Goal: Information Seeking & Learning: Understand process/instructions

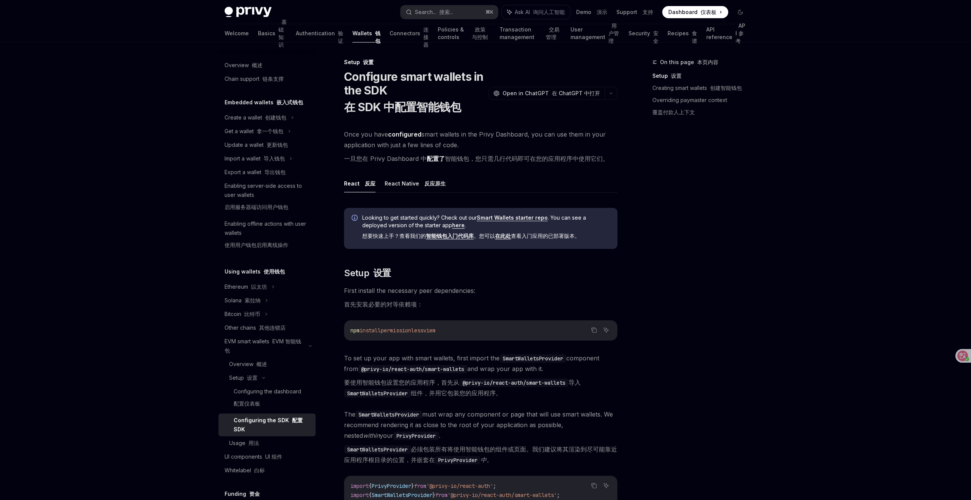
click at [733, 183] on div "On this page 本页内容 Setup 设置 Creating smart wallets 创建智能钱包 Overriding paymaster c…" at bounding box center [694, 279] width 115 height 442
click at [959, 353] on icon at bounding box center [957, 356] width 6 height 6
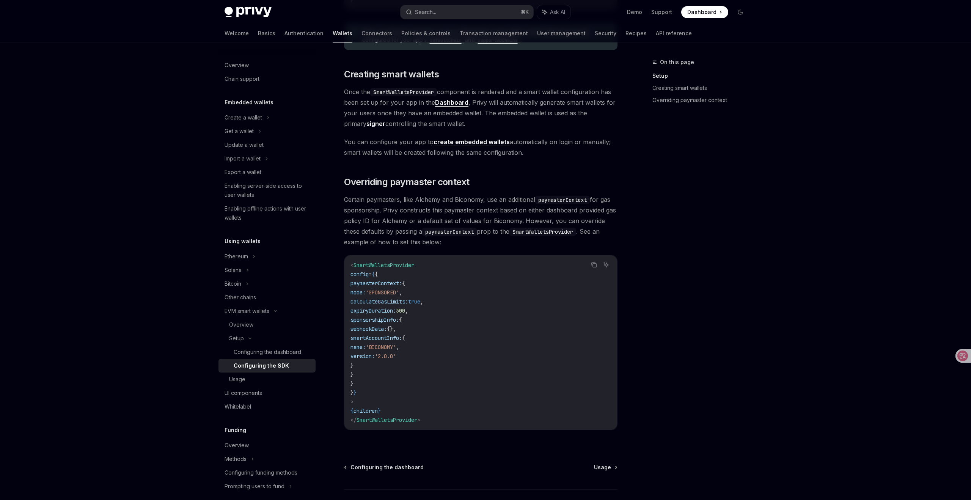
scroll to position [431, 0]
click at [241, 377] on div "Usage" at bounding box center [237, 379] width 16 height 9
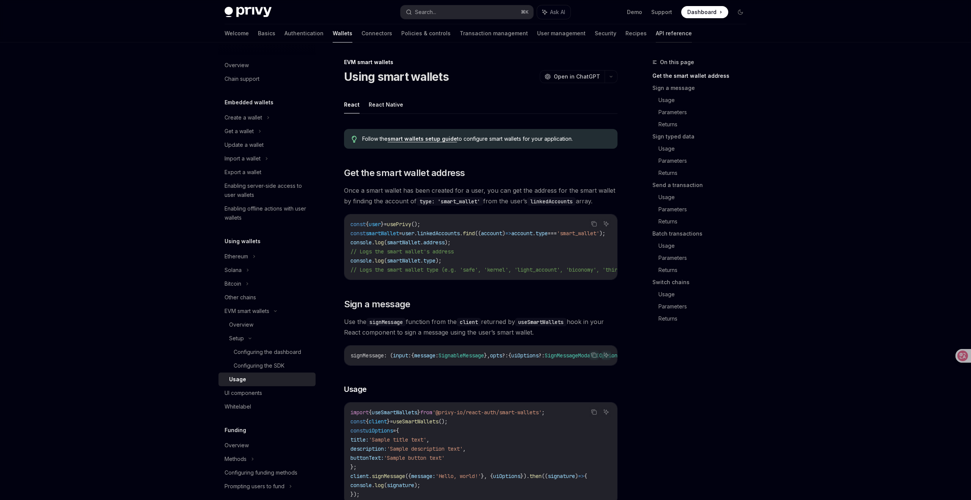
click at [656, 31] on link "API reference" at bounding box center [674, 33] width 36 height 18
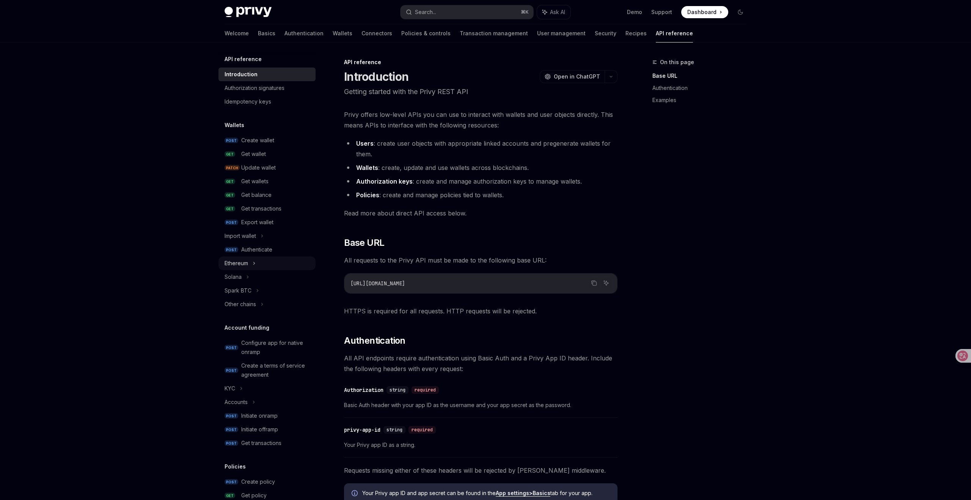
click at [252, 264] on div "Ethereum" at bounding box center [266, 263] width 97 height 14
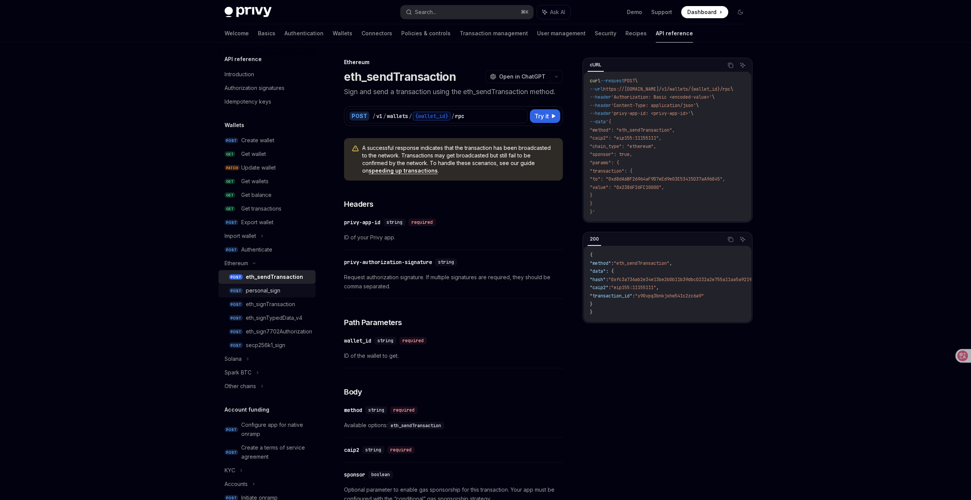
click at [271, 292] on div "personal_sign" at bounding box center [263, 290] width 35 height 9
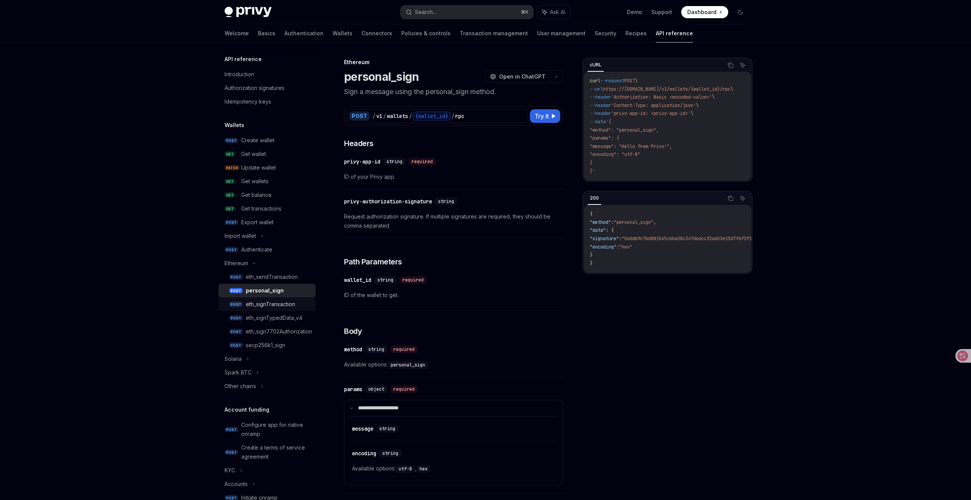
click at [268, 300] on div "eth_signTransaction" at bounding box center [270, 304] width 49 height 9
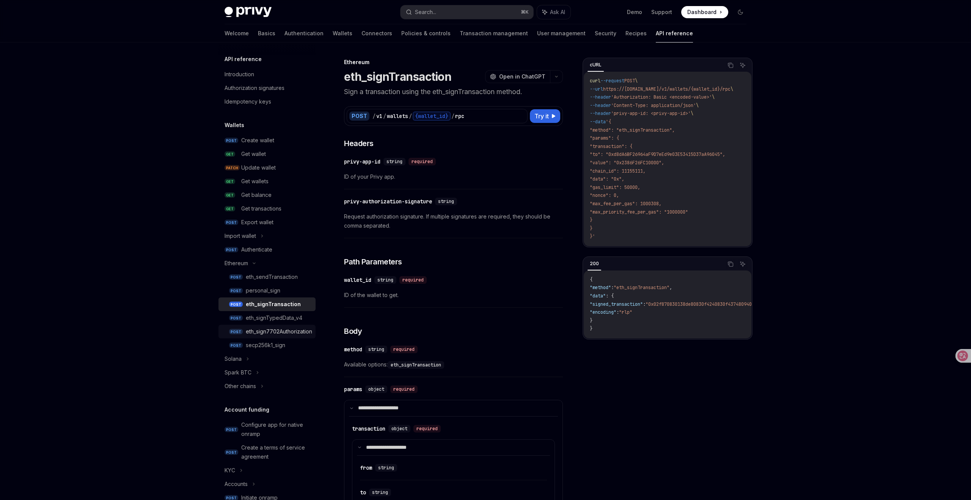
click at [268, 332] on div "eth_sign7702Authorization" at bounding box center [279, 331] width 66 height 9
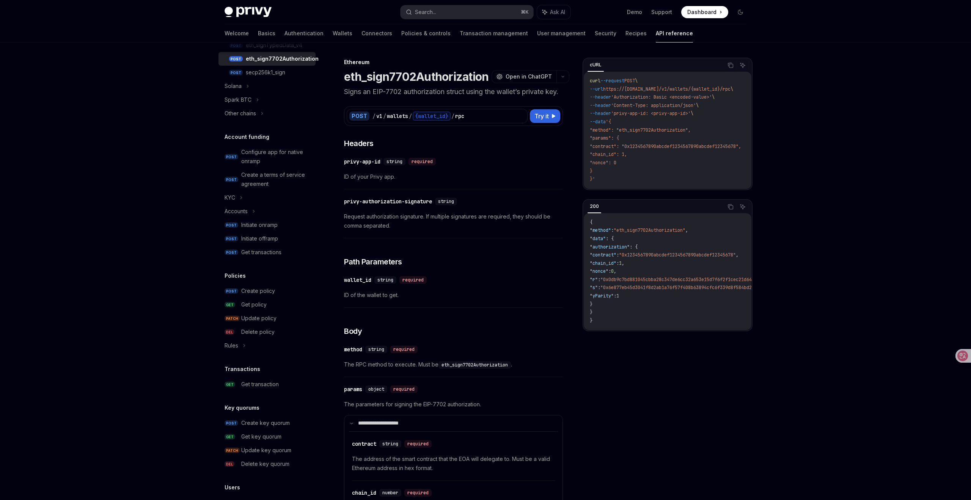
scroll to position [273, 0]
click at [638, 13] on link "Demo" at bounding box center [634, 12] width 15 height 8
click at [811, 107] on div "Privy Docs home page Search... ⌘ K Ask AI Demo Support Dashboard Dashboard Sear…" at bounding box center [485, 441] width 971 height 883
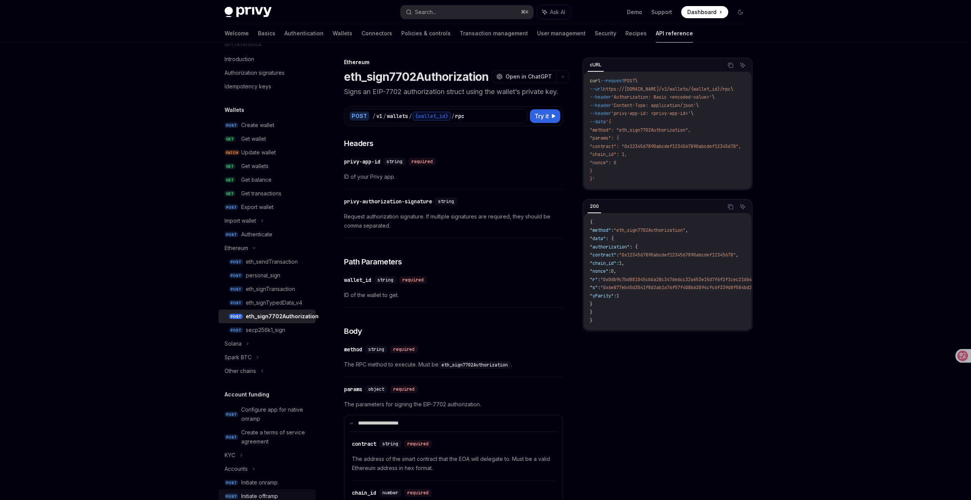
scroll to position [0, 0]
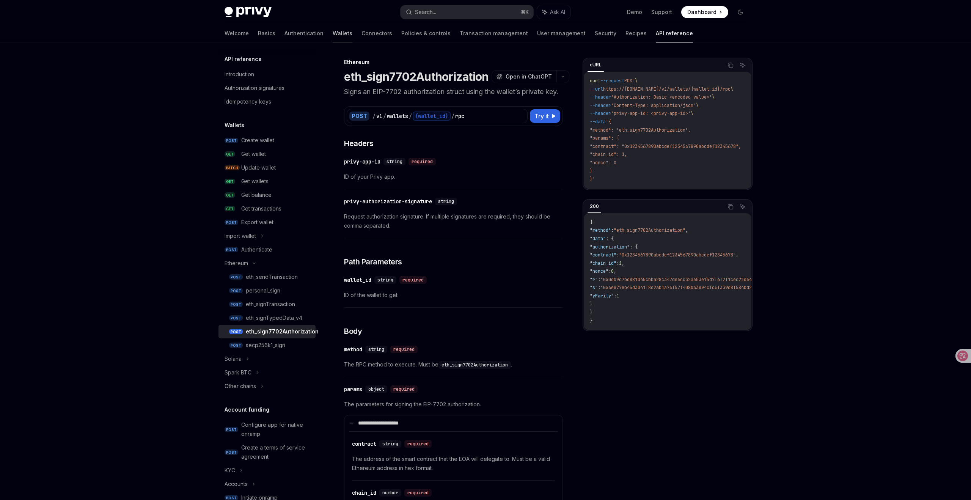
click at [333, 35] on link "Wallets" at bounding box center [343, 33] width 20 height 18
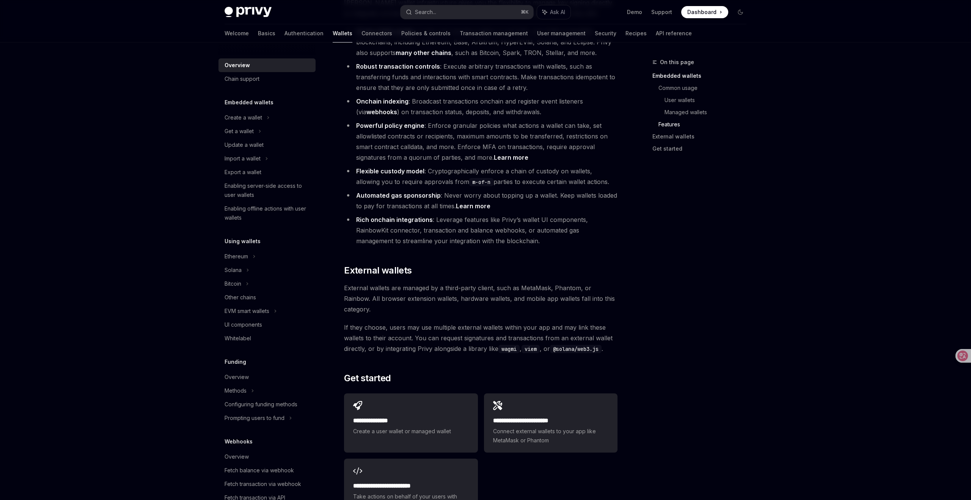
scroll to position [926, 0]
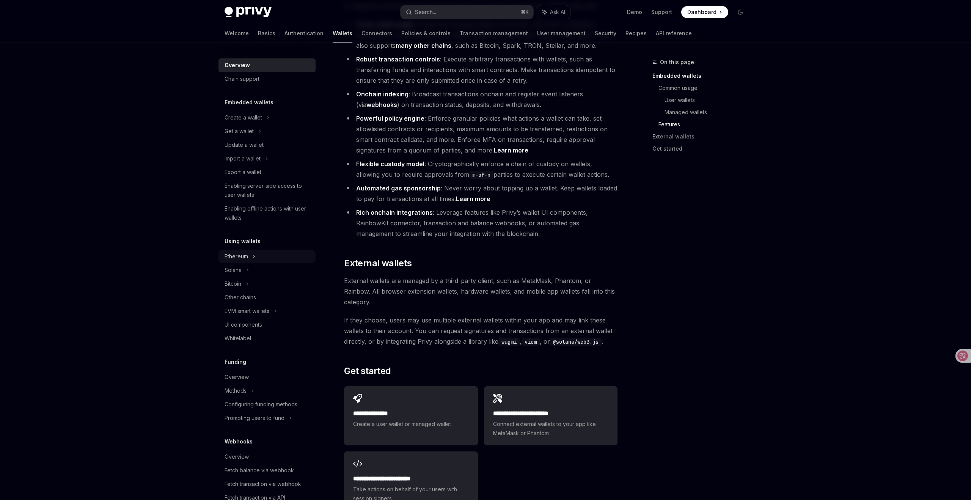
click at [252, 124] on div "Ethereum" at bounding box center [266, 118] width 97 height 14
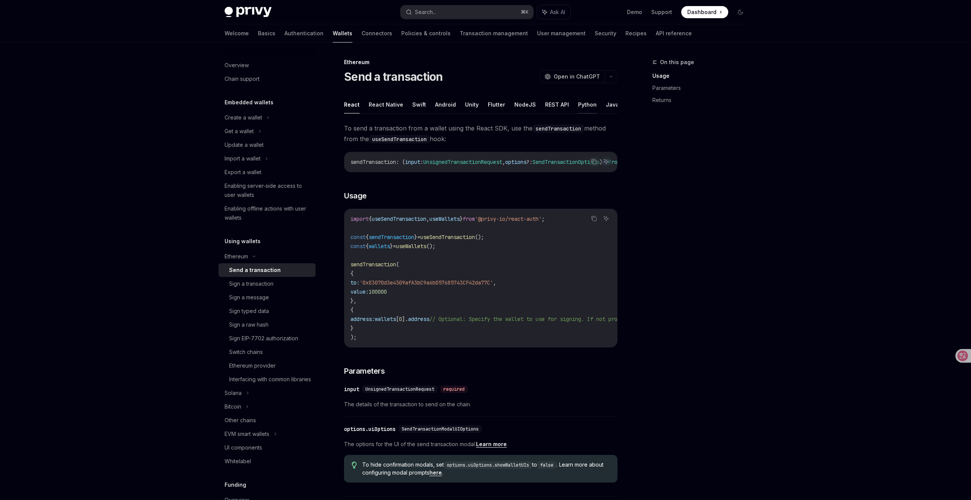
click at [578, 102] on button "Python" at bounding box center [587, 105] width 19 height 18
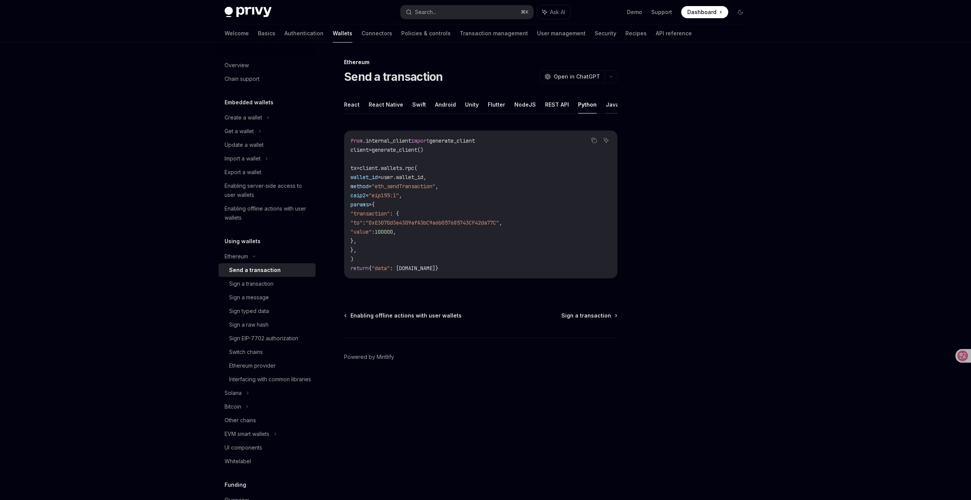
click at [606, 103] on button "Java" at bounding box center [612, 105] width 13 height 18
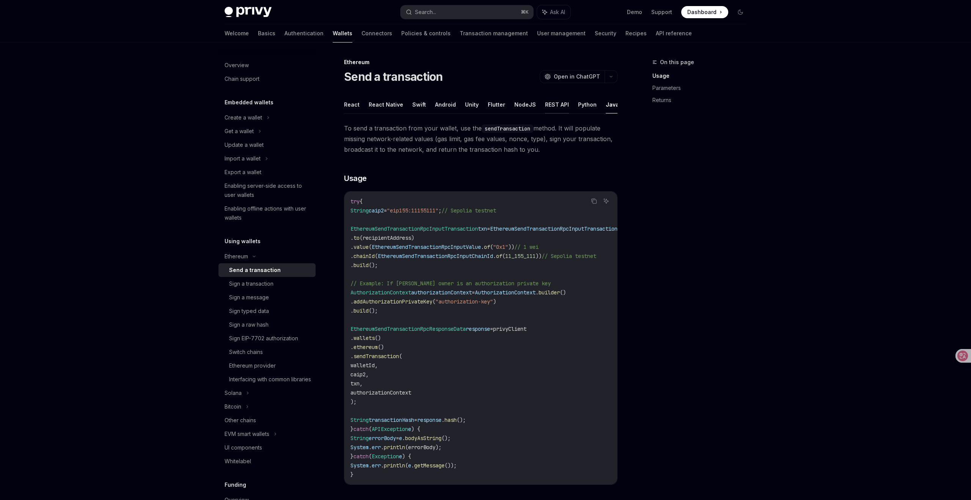
click at [554, 106] on button "REST API" at bounding box center [557, 105] width 24 height 18
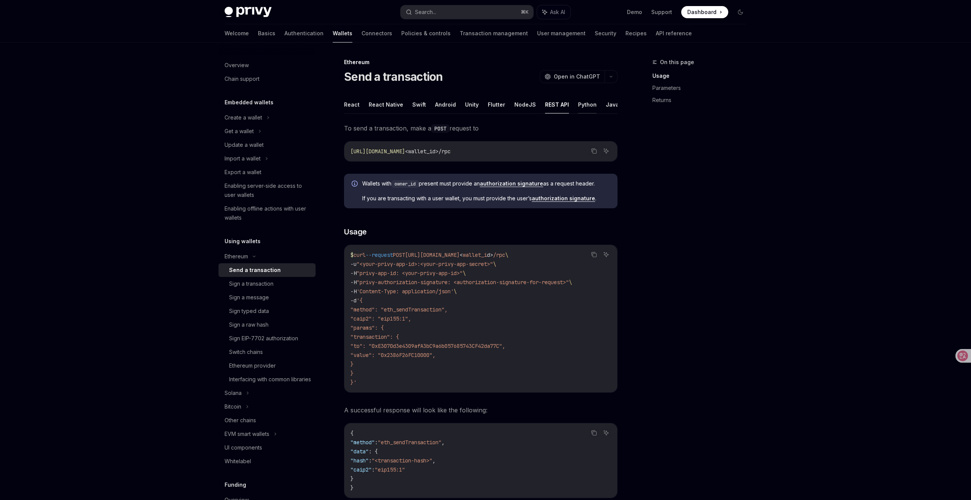
click at [579, 104] on button "Python" at bounding box center [587, 105] width 19 height 18
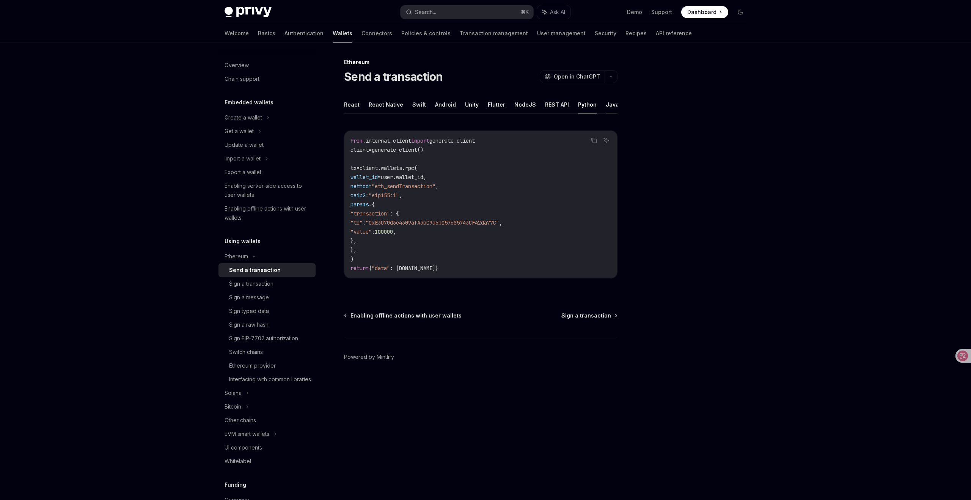
click at [606, 107] on button "Java" at bounding box center [612, 105] width 13 height 18
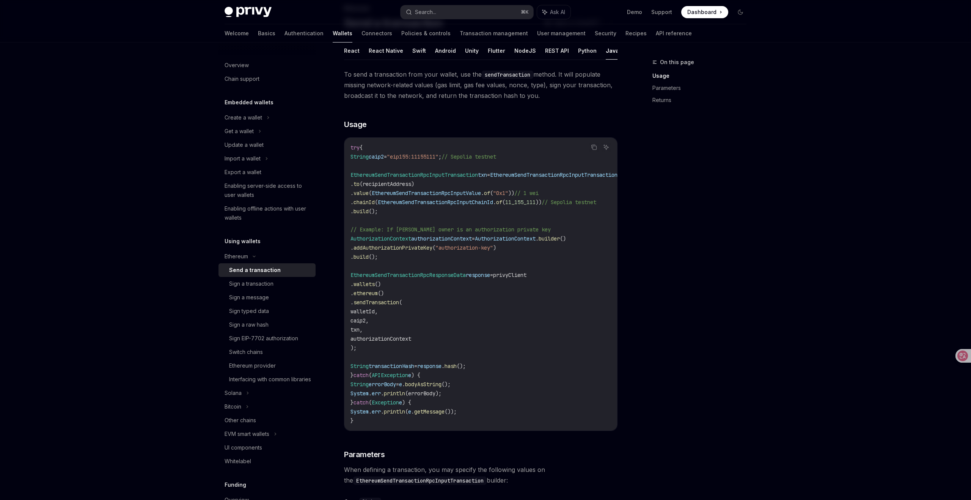
scroll to position [67, 0]
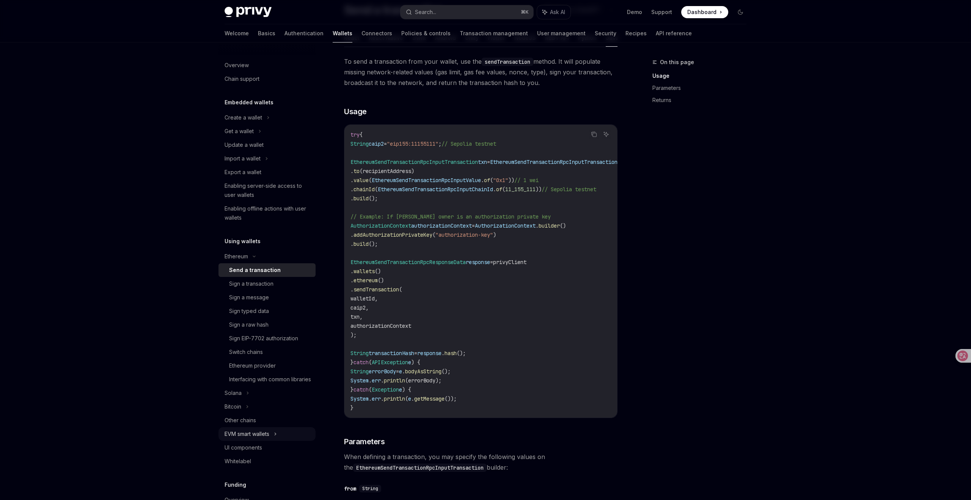
click at [277, 438] on icon at bounding box center [275, 433] width 3 height 9
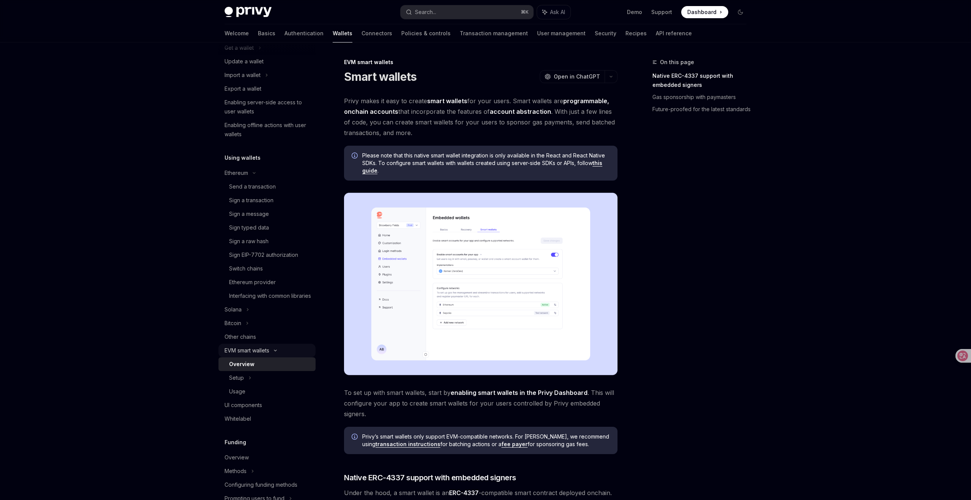
scroll to position [84, 0]
click at [956, 354] on icon at bounding box center [957, 356] width 6 height 6
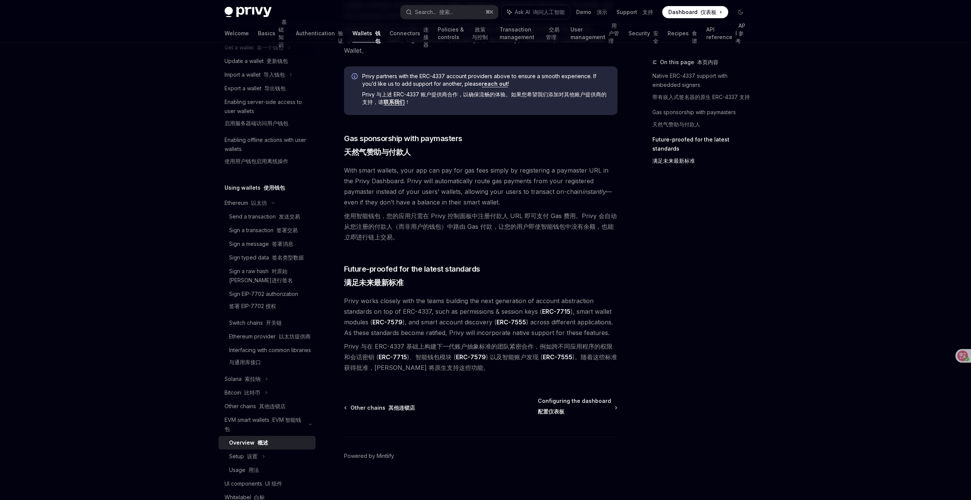
scroll to position [761, 0]
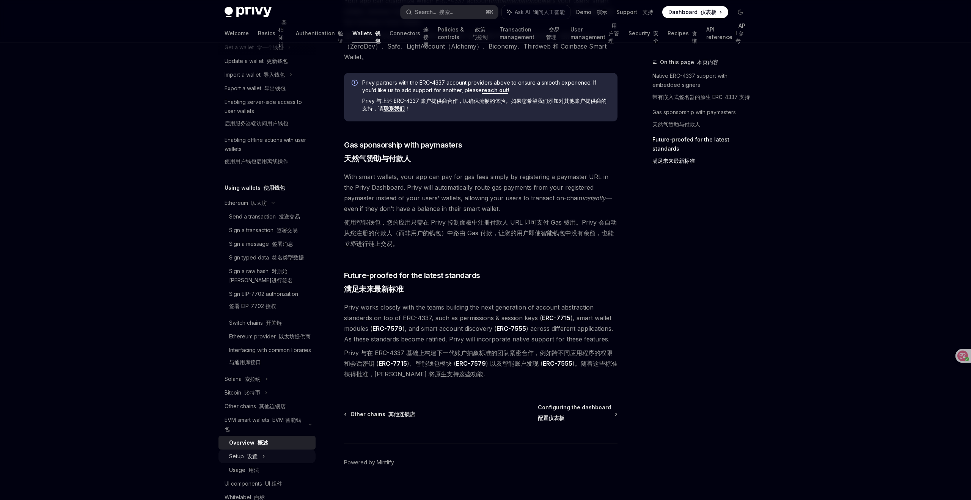
click at [264, 457] on icon at bounding box center [263, 456] width 1 height 2
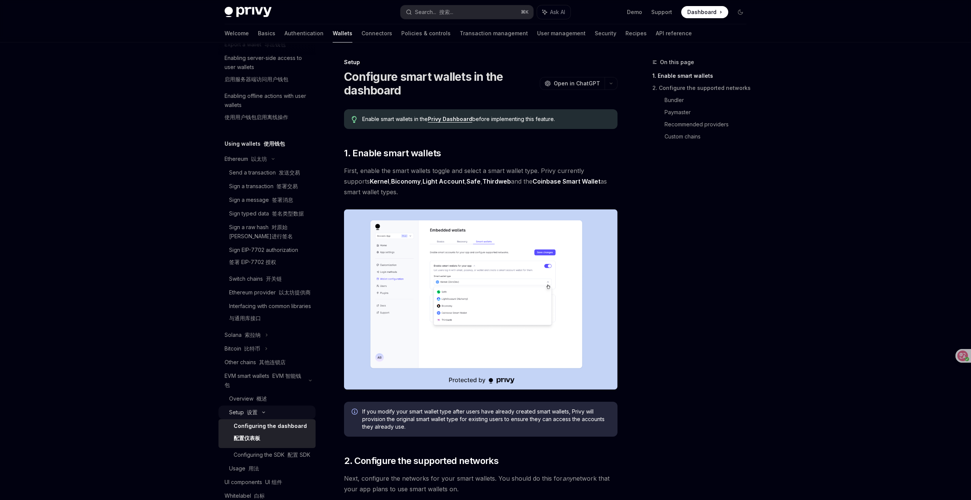
scroll to position [128, 0]
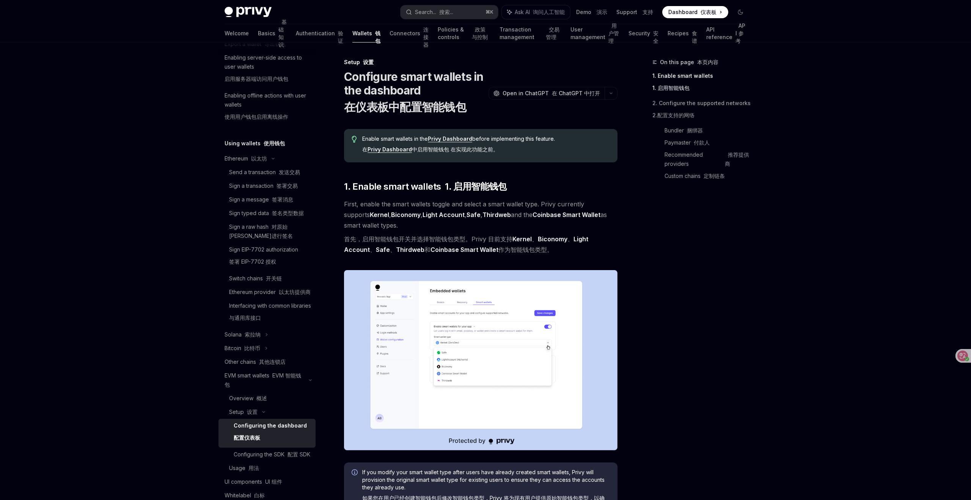
click at [263, 436] on div "Configuring the dashboard 配置仪表板" at bounding box center [270, 433] width 73 height 24
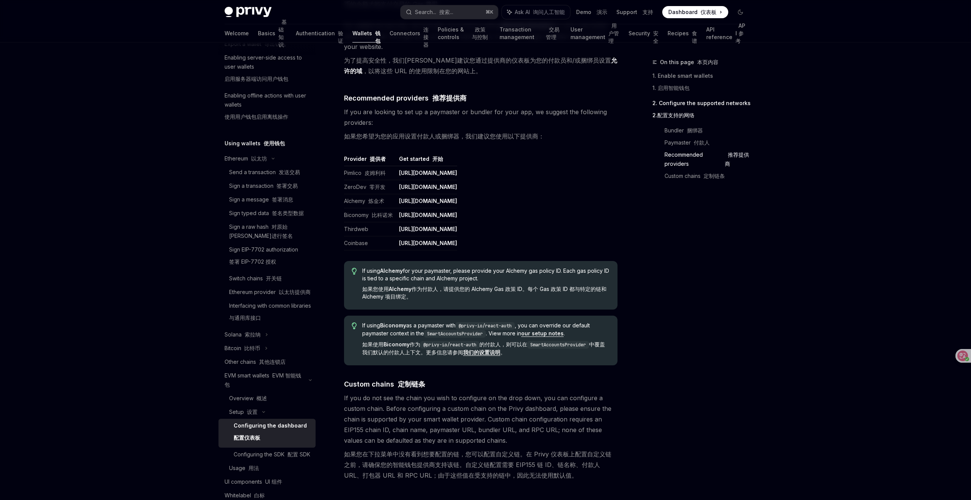
scroll to position [1195, 0]
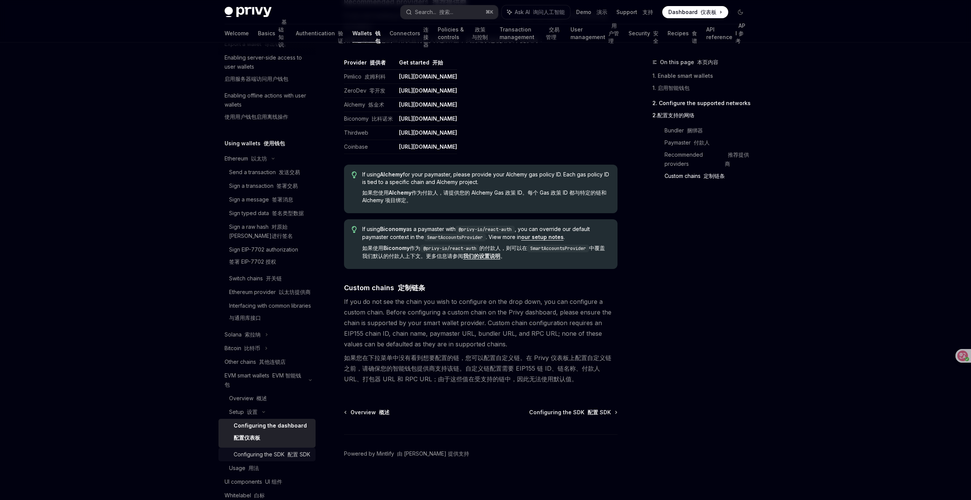
click at [253, 459] on div "Configuring the SDK 配置 SDK" at bounding box center [272, 454] width 77 height 9
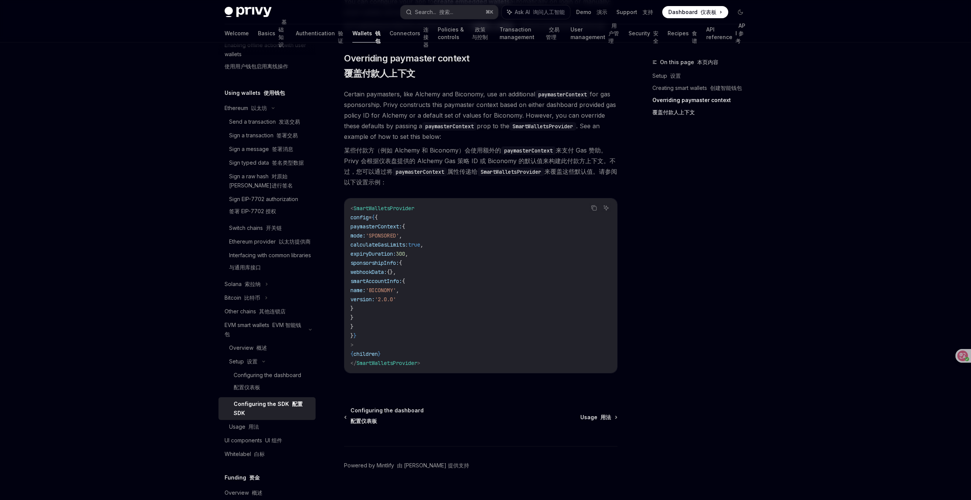
scroll to position [180, 0]
click at [249, 429] on font "用法" at bounding box center [253, 425] width 11 height 6
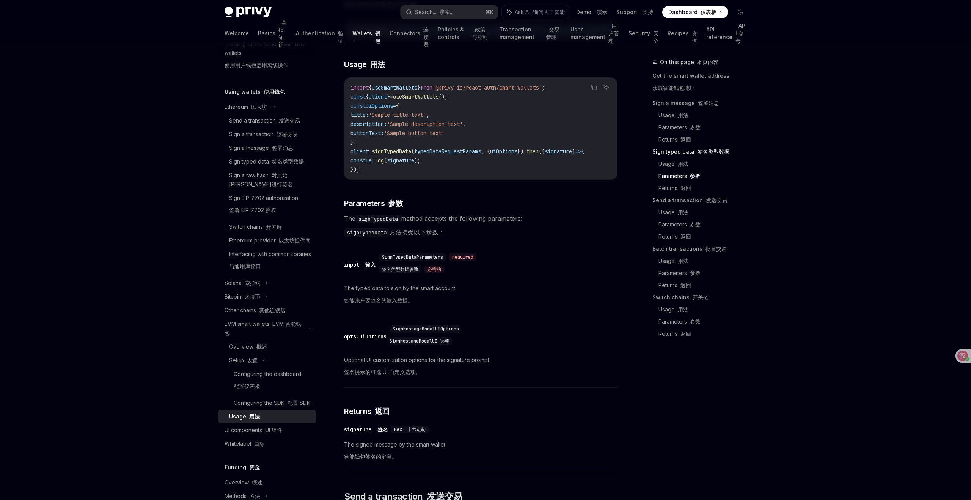
scroll to position [1024, 0]
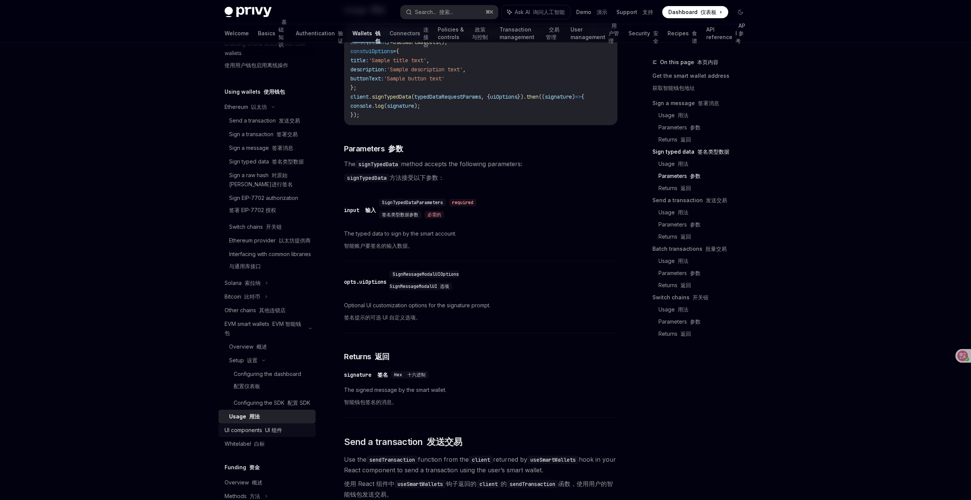
click at [286, 435] on div "UI components UI 组件" at bounding box center [268, 430] width 86 height 9
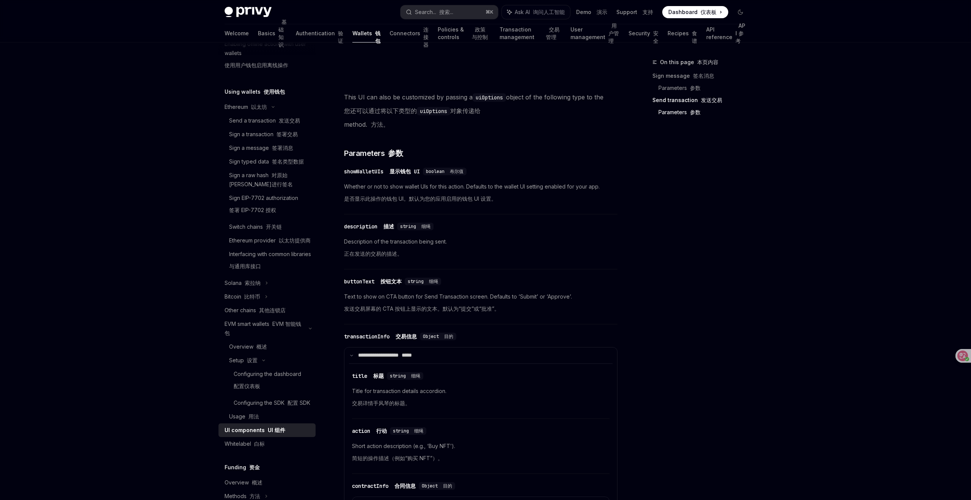
scroll to position [1023, 0]
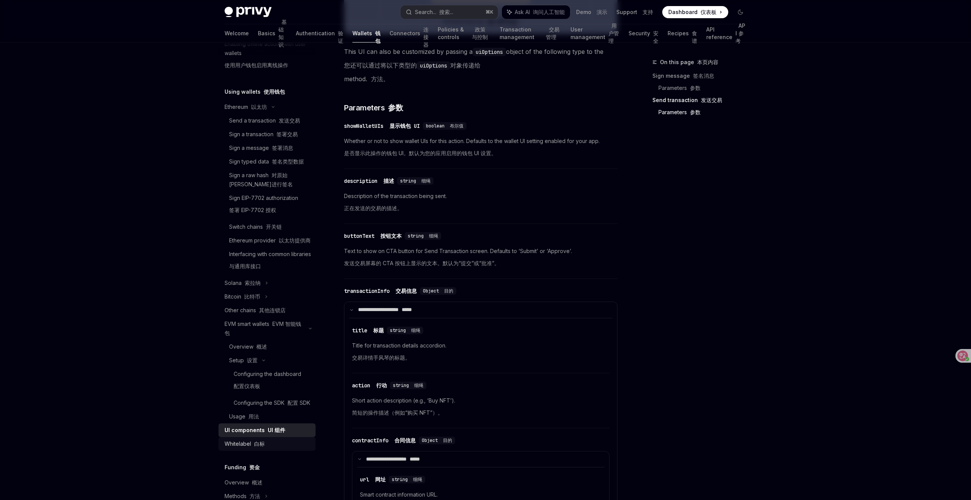
click at [251, 448] on div "Whitelabel 白标" at bounding box center [245, 443] width 40 height 9
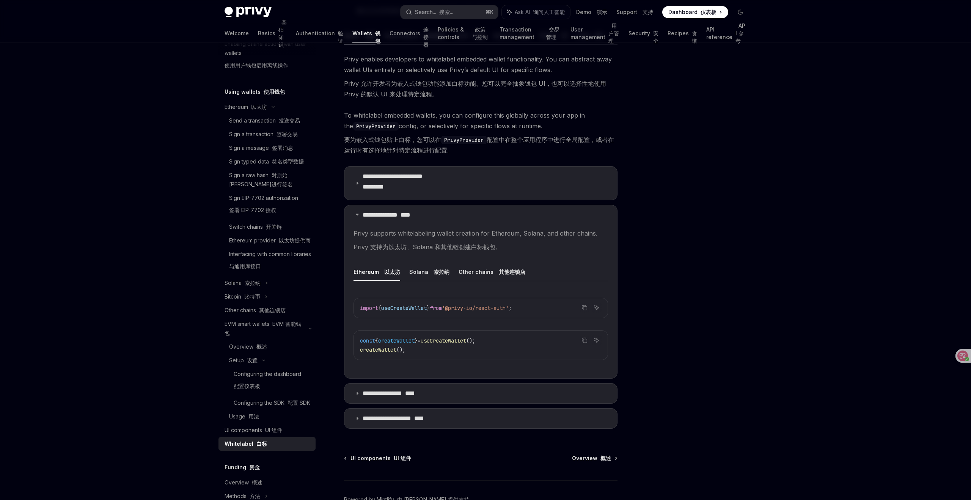
scroll to position [258, 0]
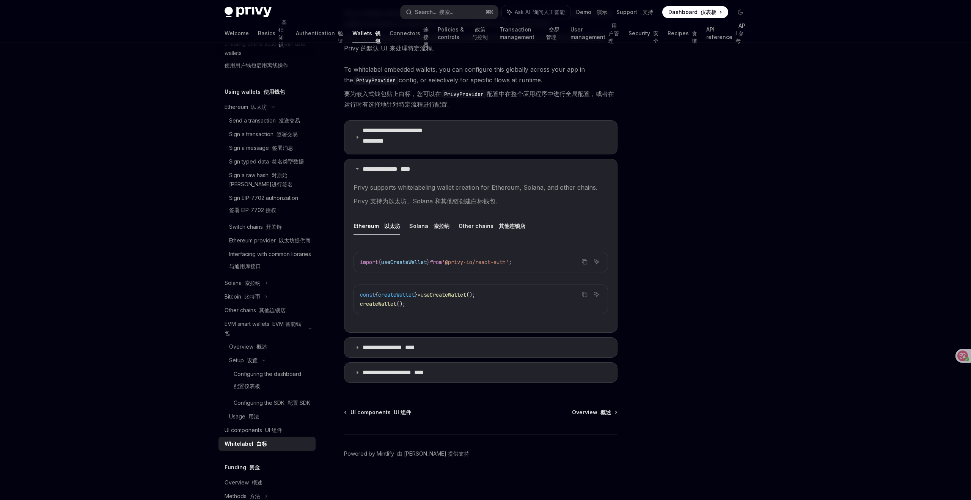
type textarea "*"
